Goal: Find specific page/section: Find specific page/section

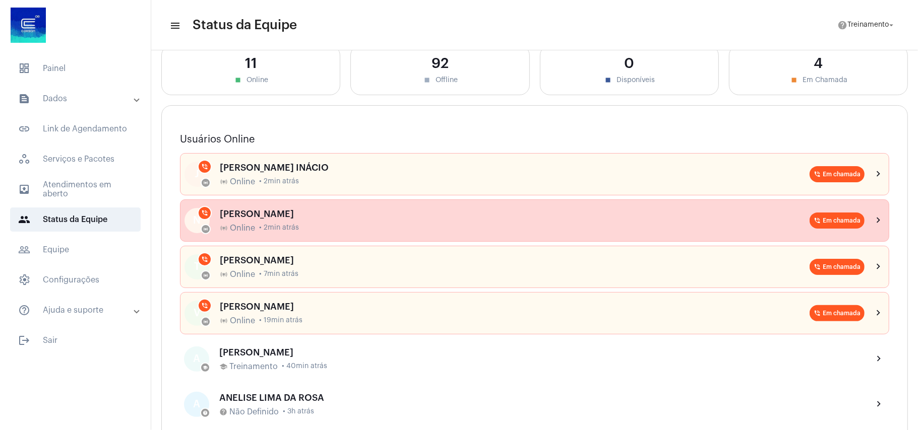
scroll to position [134, 0]
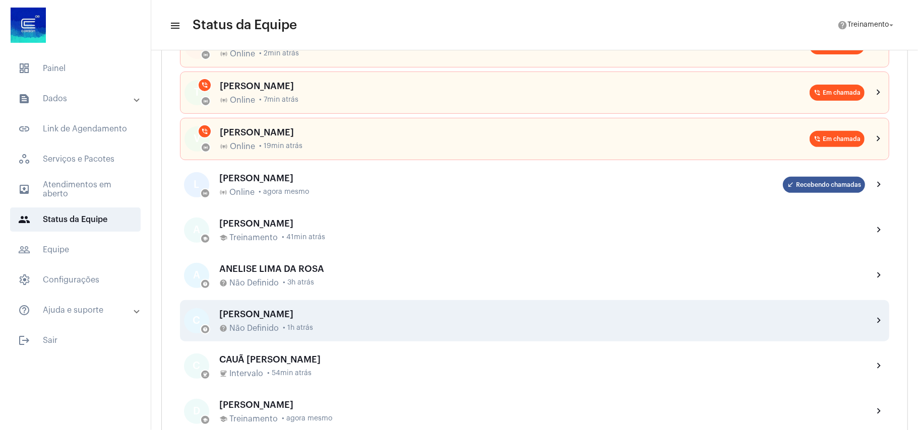
scroll to position [269, 0]
